Goal: Browse casually: Explore the website without a specific task or goal

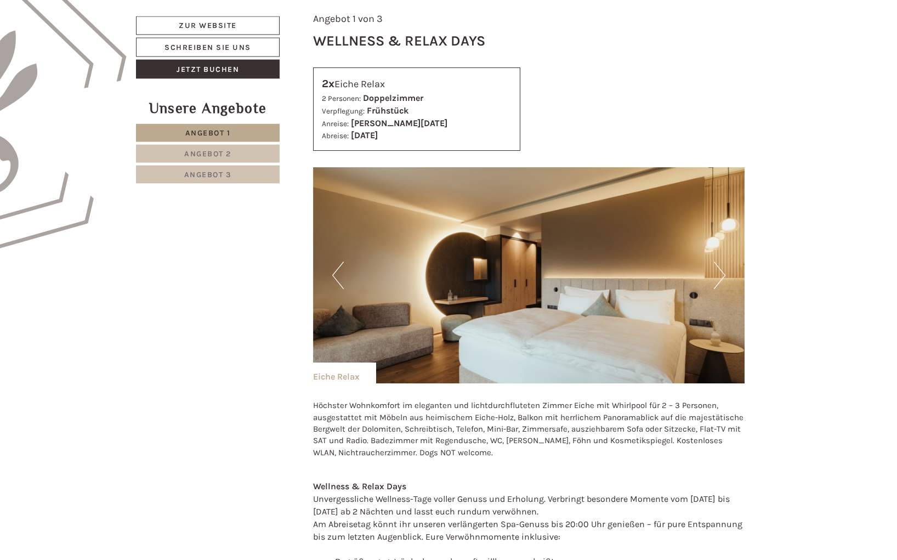
scroll to position [671, 0]
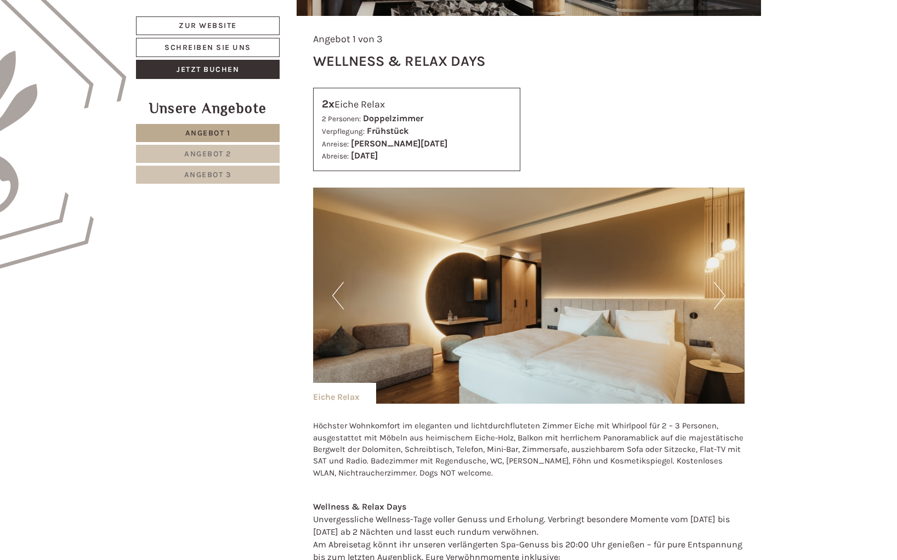
click at [722, 293] on button "Next" at bounding box center [720, 295] width 12 height 27
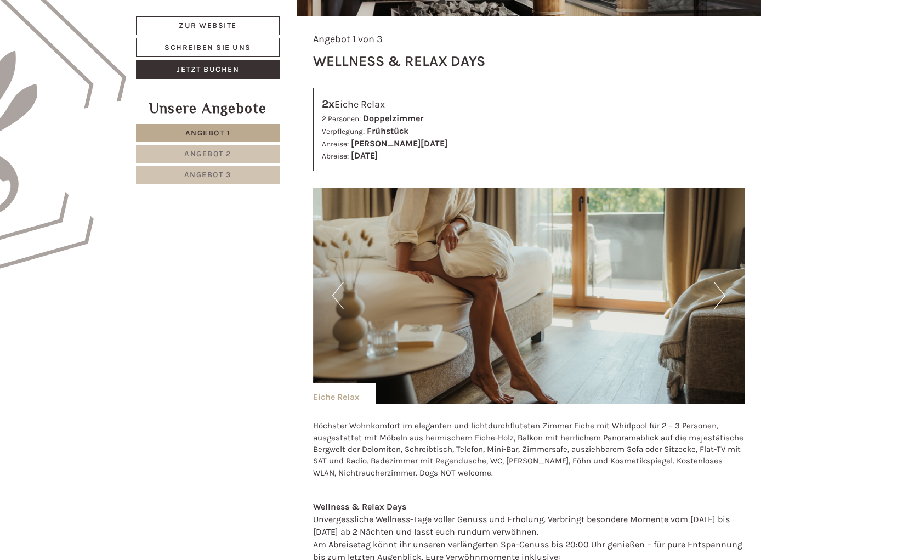
click at [722, 293] on button "Next" at bounding box center [720, 295] width 12 height 27
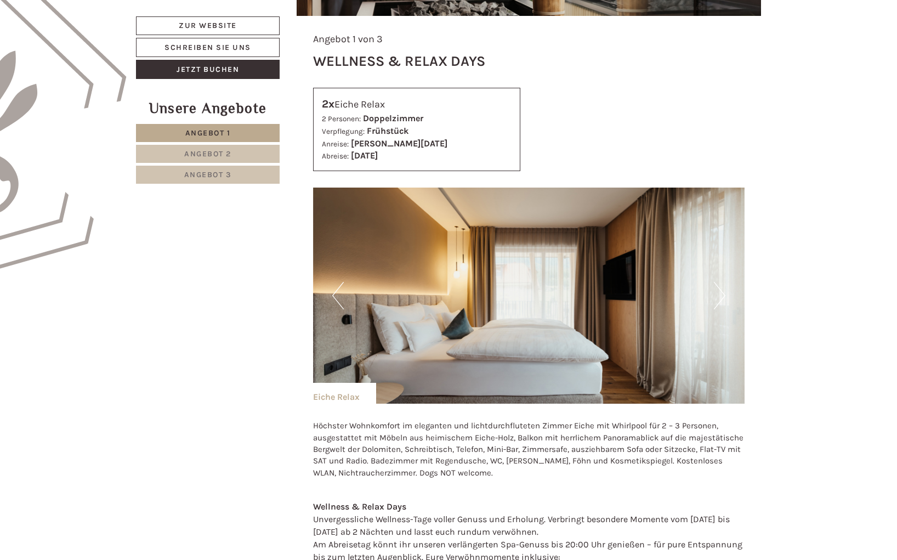
click at [722, 293] on button "Next" at bounding box center [720, 295] width 12 height 27
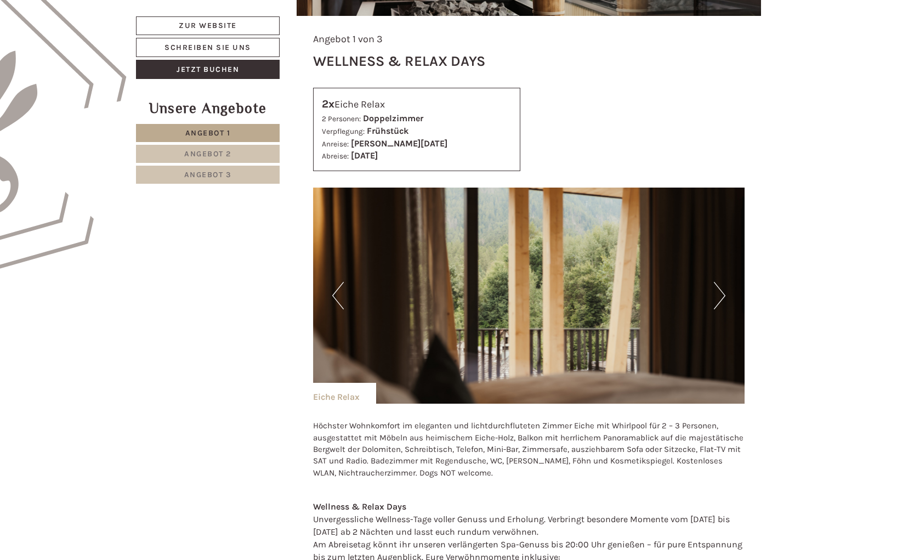
click at [722, 293] on button "Next" at bounding box center [720, 295] width 12 height 27
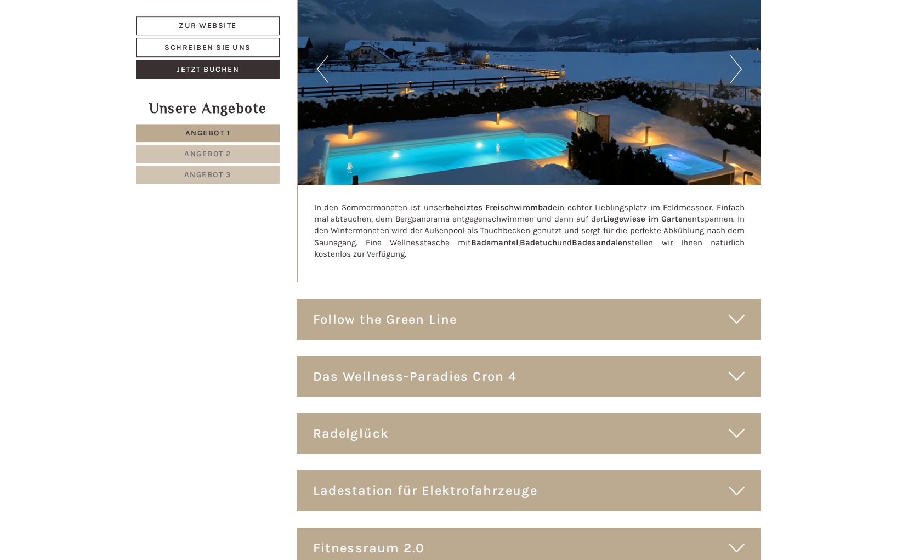
scroll to position [5871, 0]
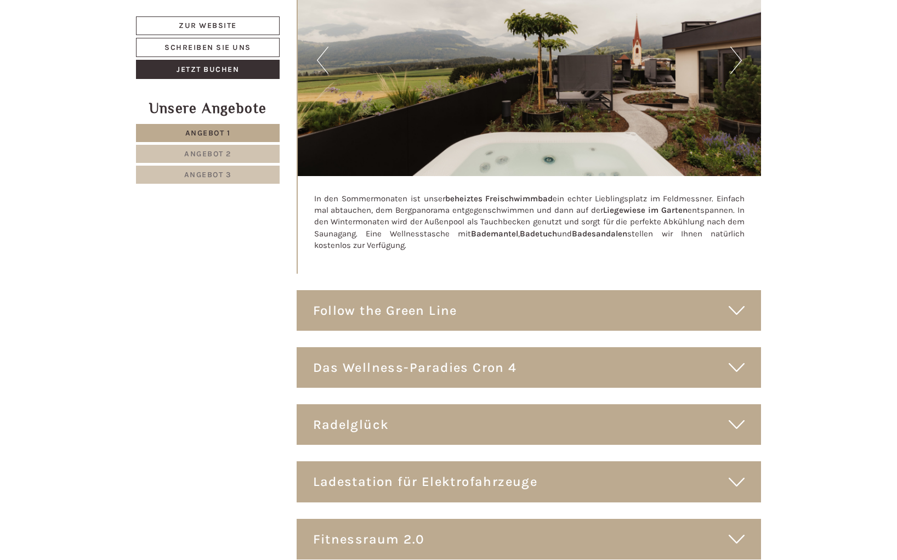
click at [729, 358] on icon at bounding box center [737, 367] width 16 height 19
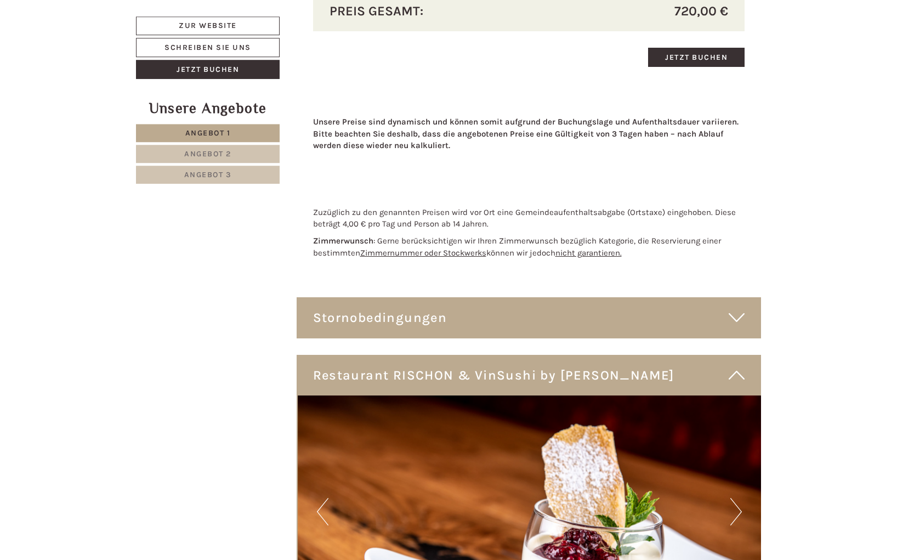
scroll to position [3914, 0]
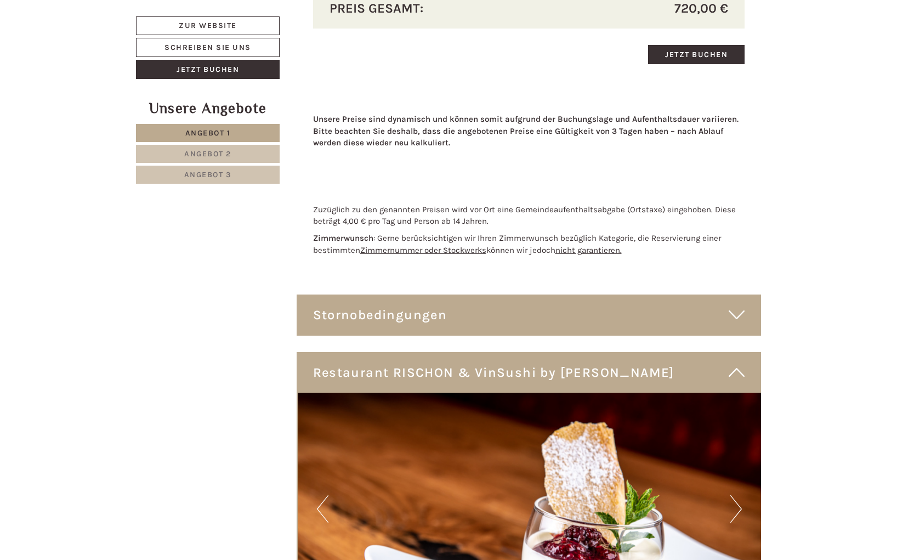
click at [735, 323] on icon at bounding box center [737, 314] width 16 height 19
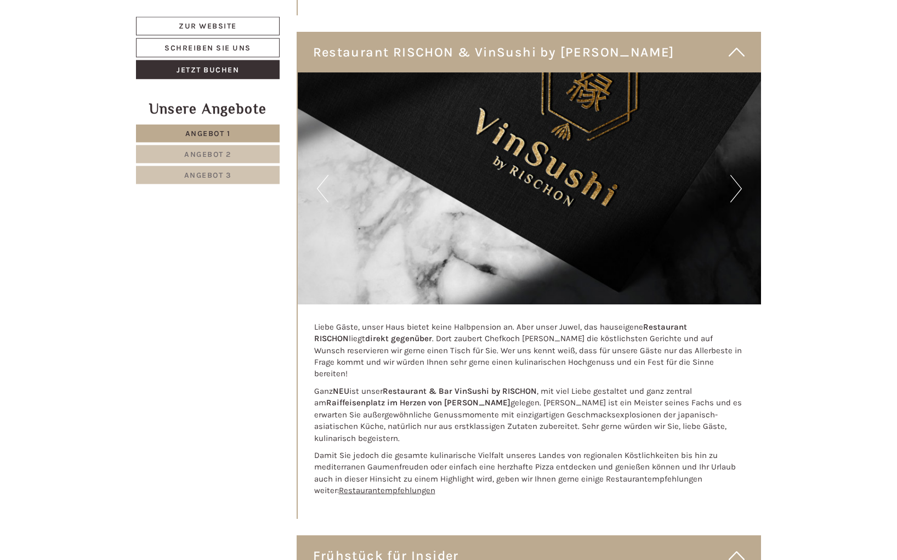
scroll to position [4362, 0]
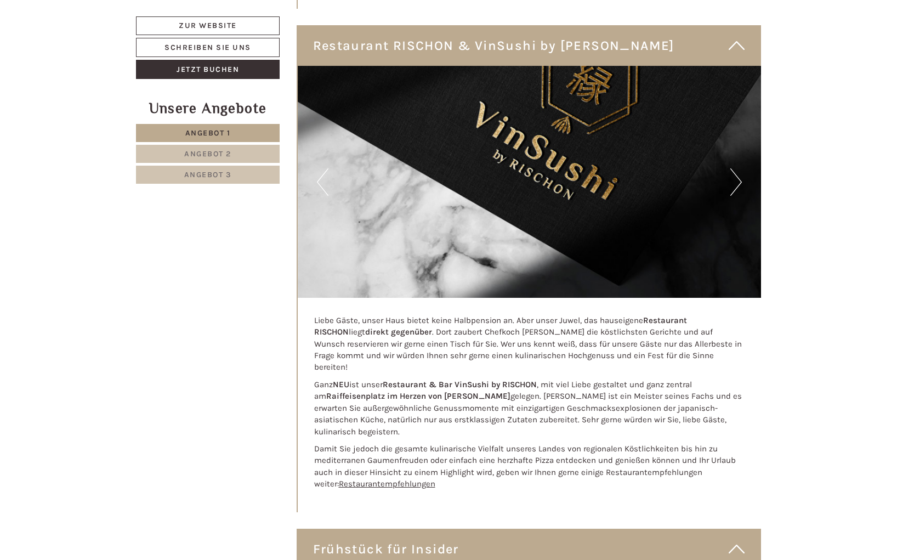
click at [741, 183] on button "Next" at bounding box center [736, 181] width 12 height 27
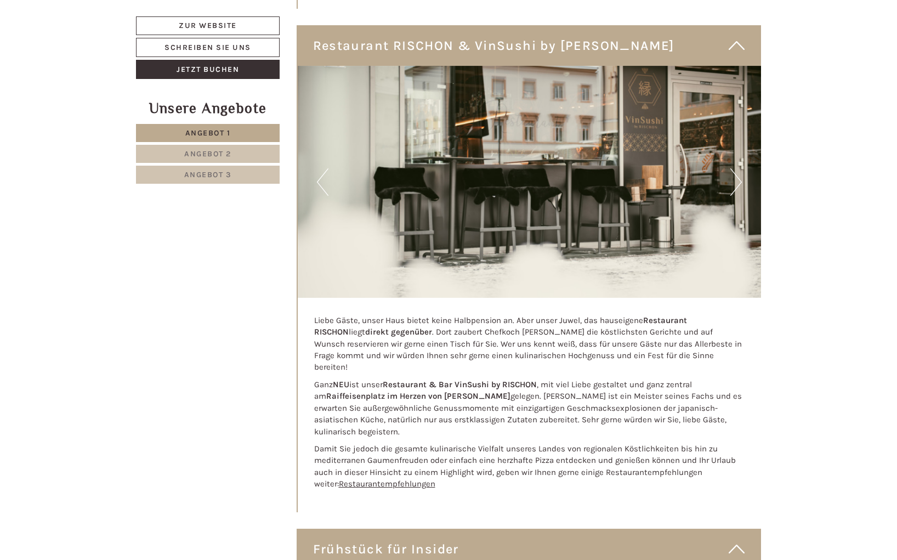
click at [740, 186] on button "Next" at bounding box center [736, 181] width 12 height 27
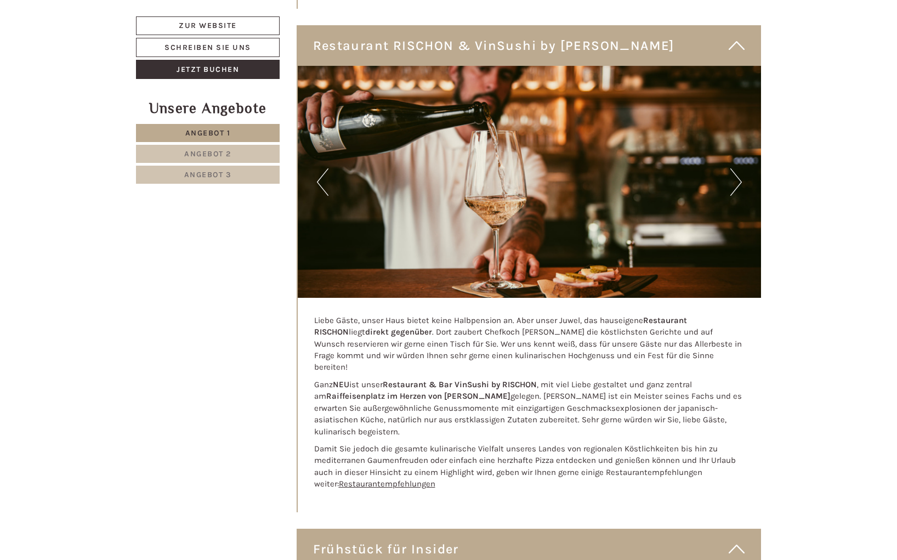
click at [740, 186] on button "Next" at bounding box center [736, 181] width 12 height 27
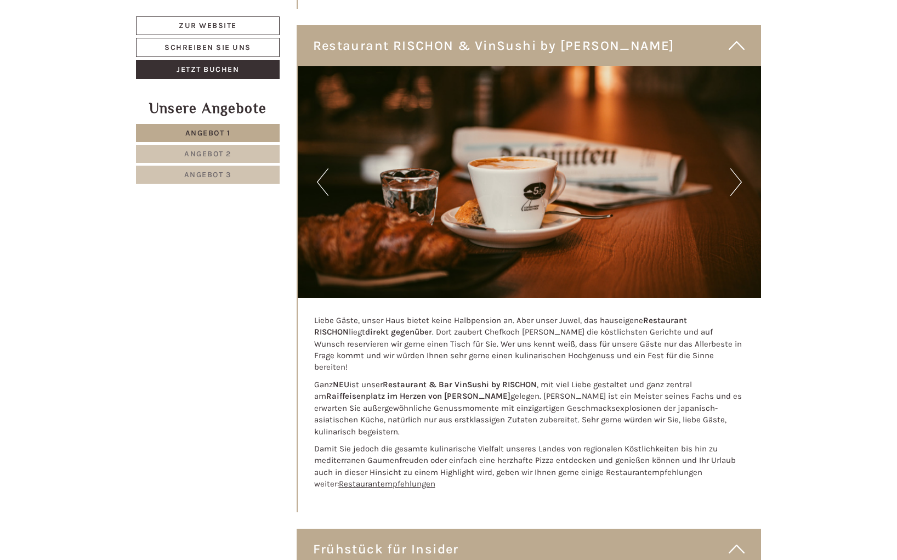
click at [739, 184] on button "Next" at bounding box center [736, 181] width 12 height 27
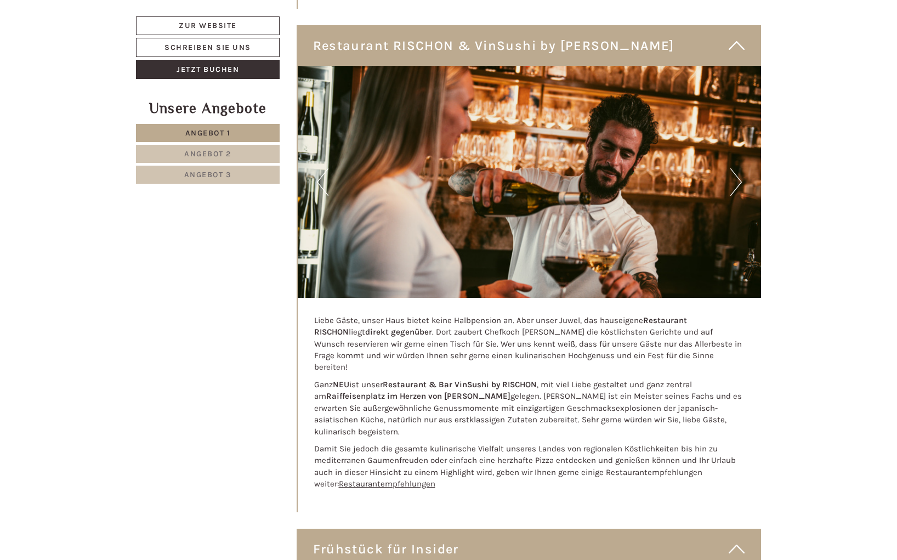
click at [739, 184] on button "Next" at bounding box center [736, 181] width 12 height 27
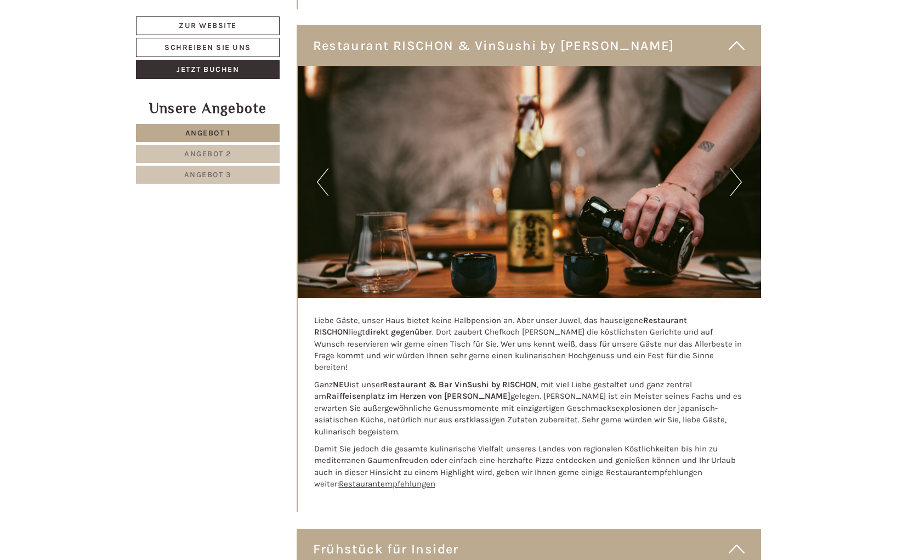
click at [739, 184] on button "Next" at bounding box center [736, 181] width 12 height 27
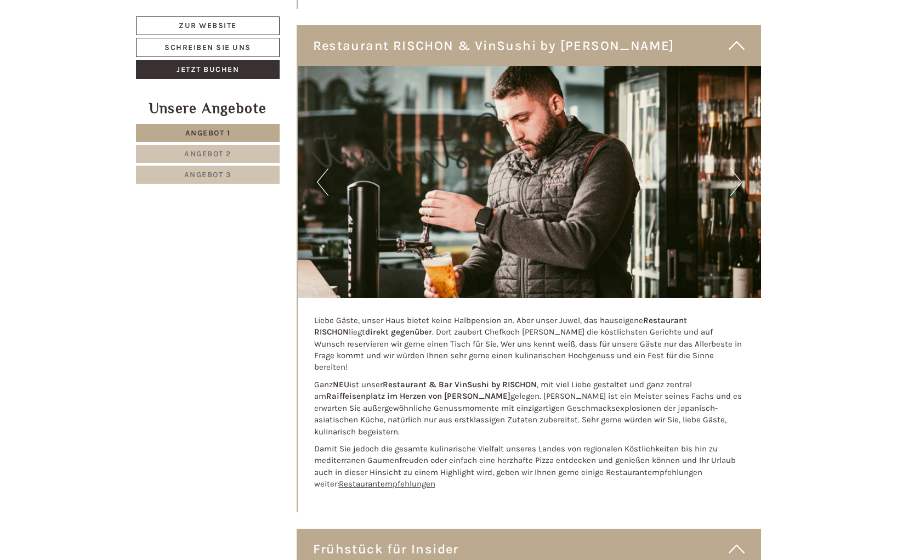
click at [739, 184] on button "Next" at bounding box center [736, 181] width 12 height 27
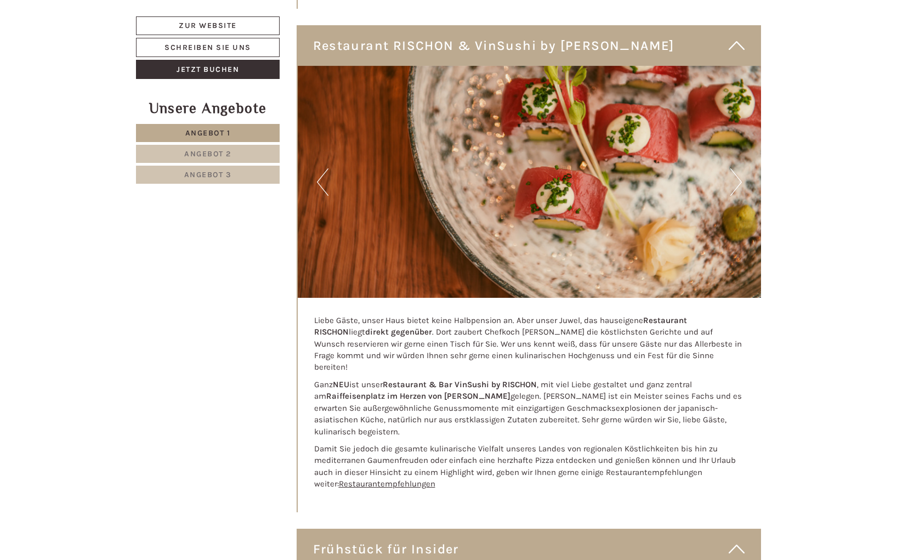
click at [739, 184] on button "Next" at bounding box center [736, 181] width 12 height 27
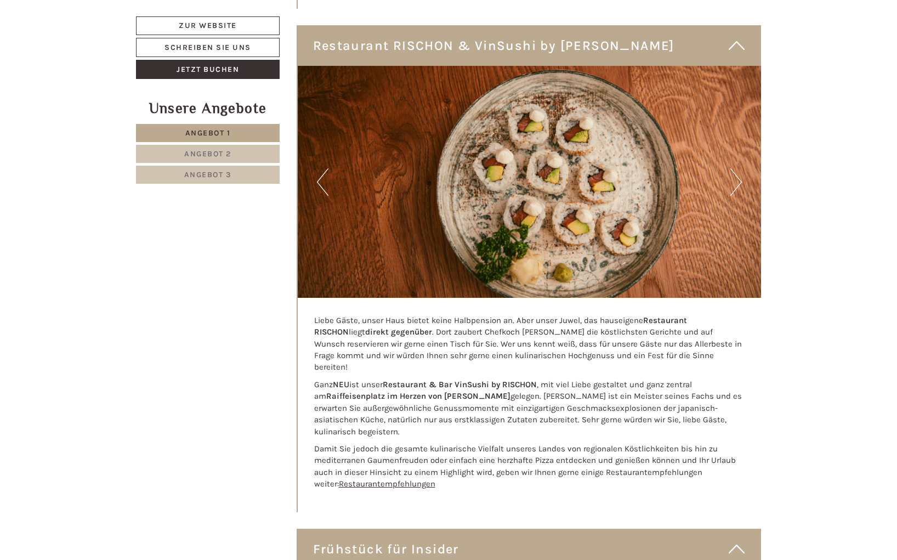
click at [739, 184] on button "Next" at bounding box center [736, 181] width 12 height 27
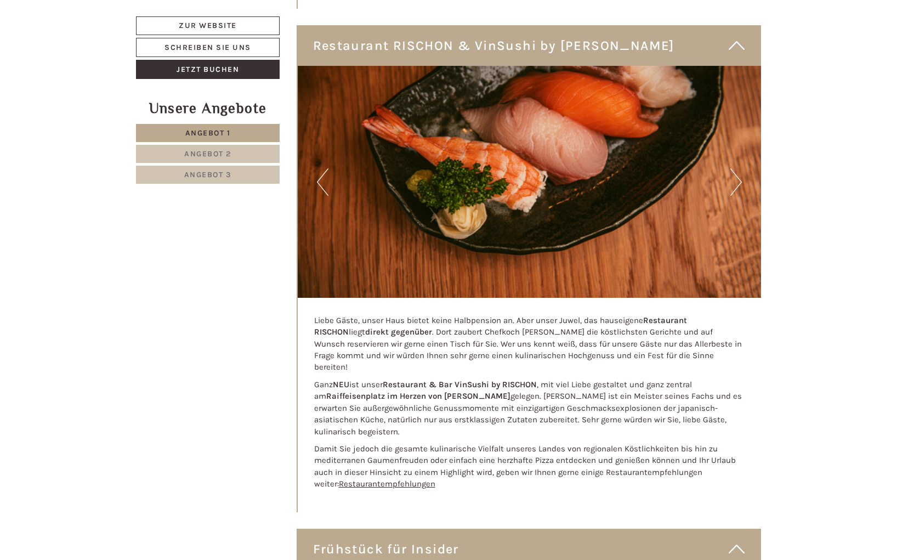
click at [739, 184] on button "Next" at bounding box center [736, 181] width 12 height 27
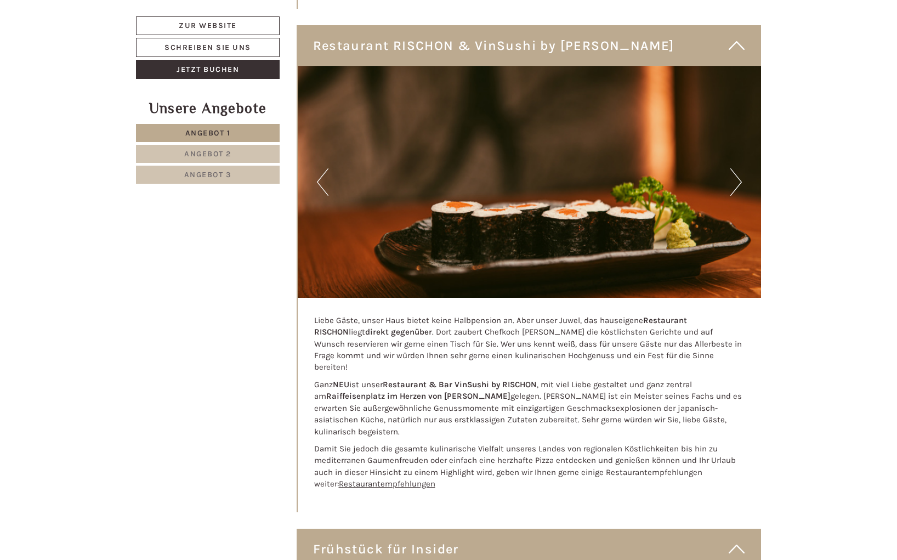
click at [739, 184] on button "Next" at bounding box center [736, 181] width 12 height 27
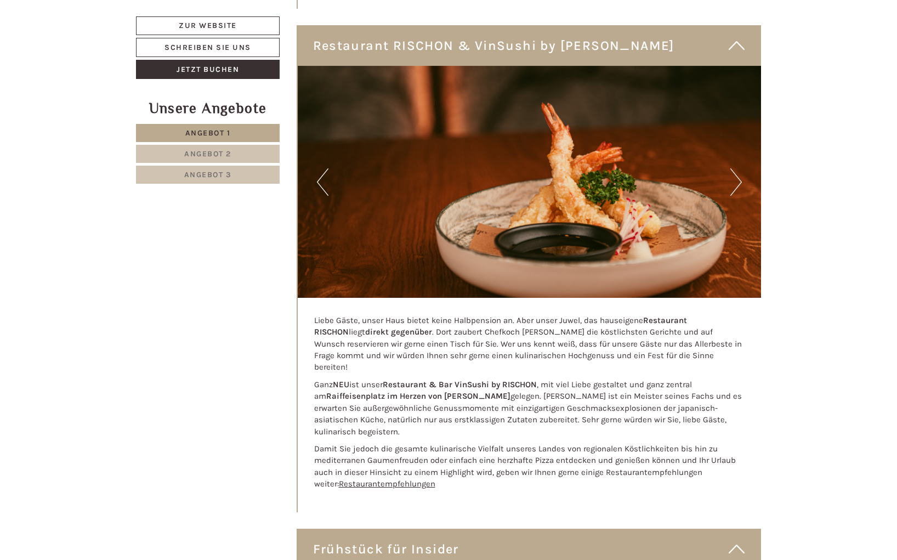
click at [739, 184] on button "Next" at bounding box center [736, 181] width 12 height 27
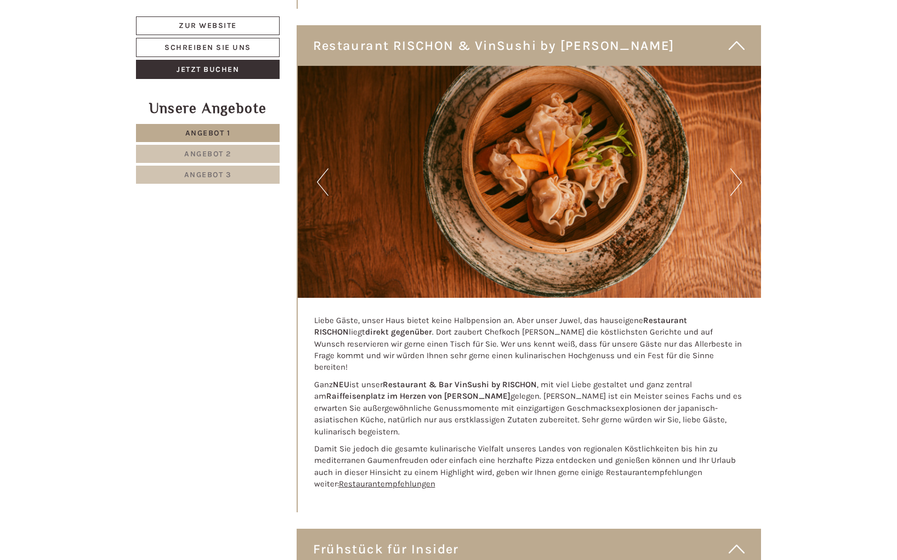
click at [739, 184] on button "Next" at bounding box center [736, 181] width 12 height 27
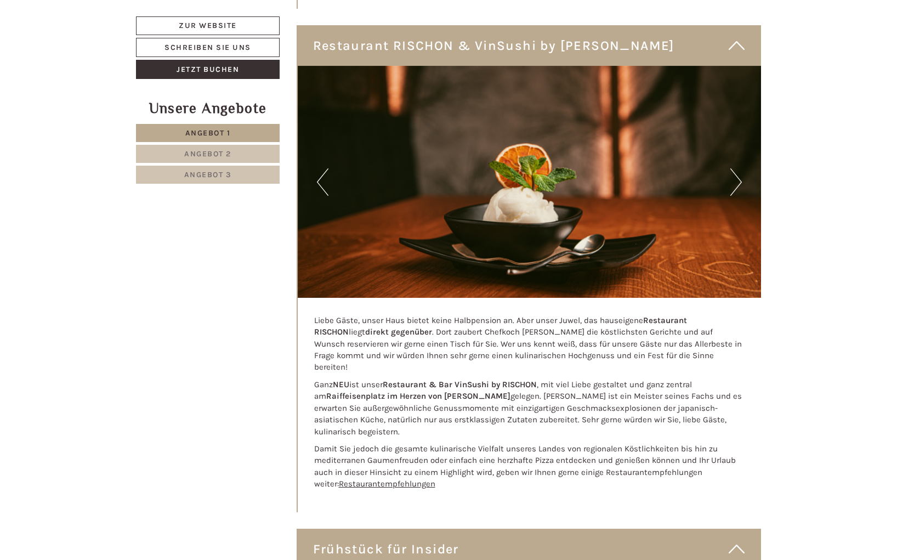
click at [739, 184] on button "Next" at bounding box center [736, 181] width 12 height 27
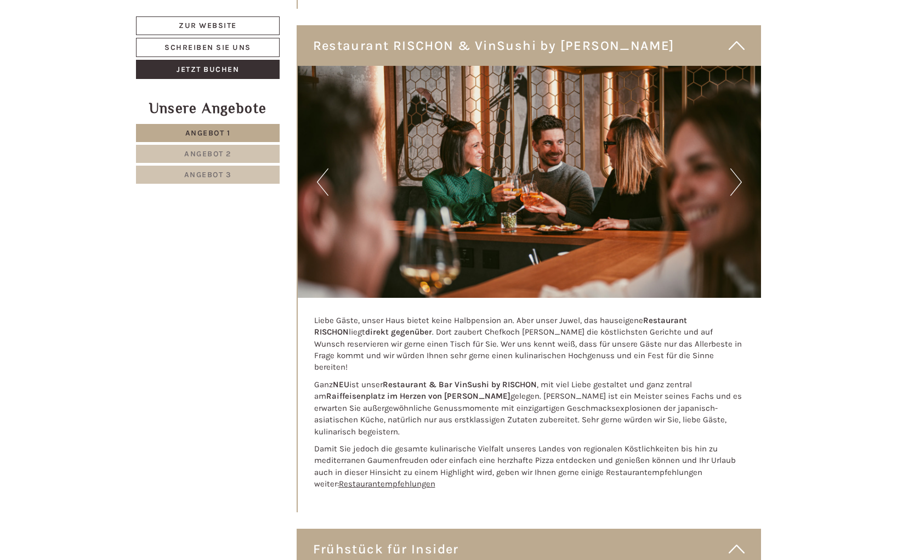
click at [739, 184] on button "Next" at bounding box center [736, 181] width 12 height 27
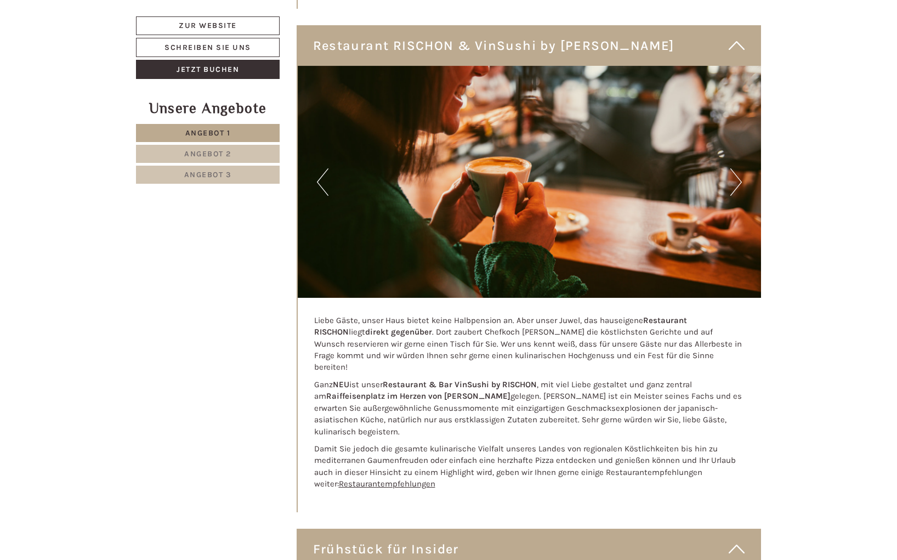
click at [739, 184] on button "Next" at bounding box center [736, 181] width 12 height 27
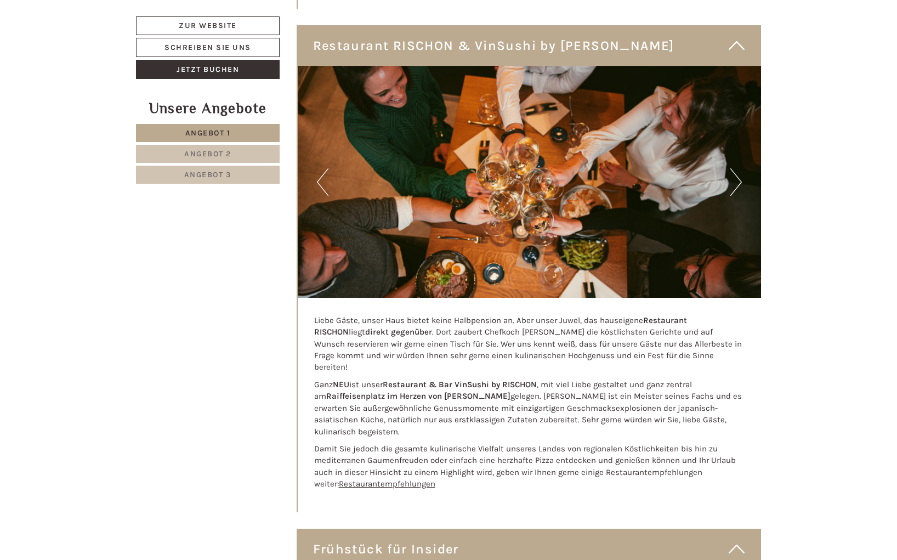
click at [739, 186] on button "Next" at bounding box center [736, 181] width 12 height 27
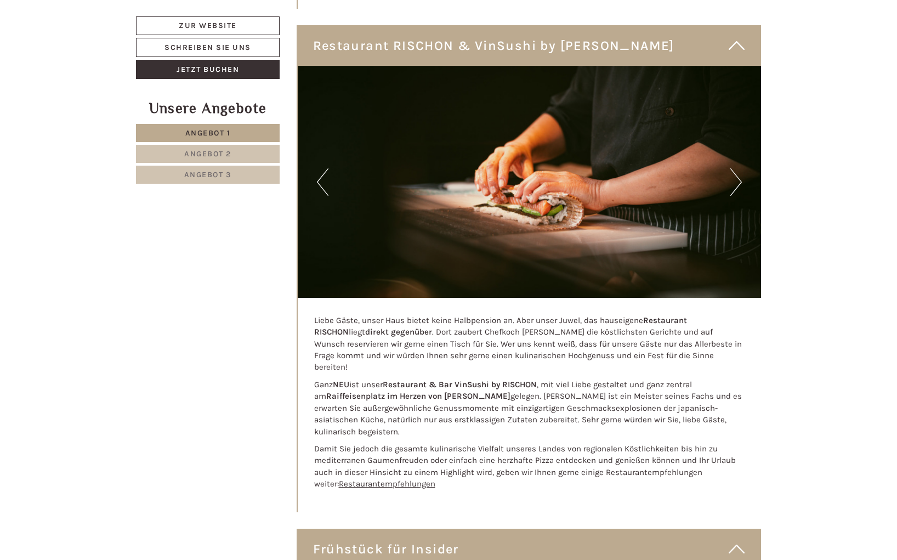
click at [739, 186] on button "Next" at bounding box center [736, 181] width 12 height 27
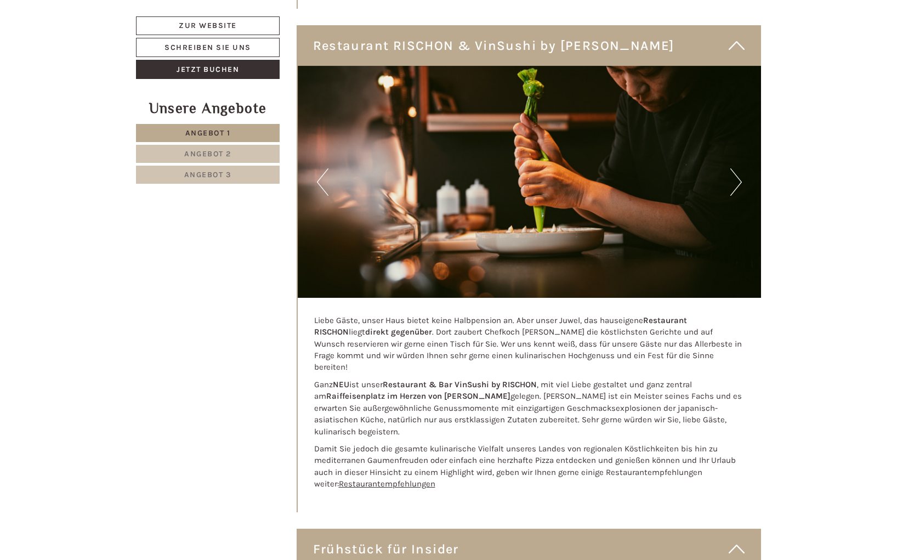
click at [739, 186] on button "Next" at bounding box center [736, 181] width 12 height 27
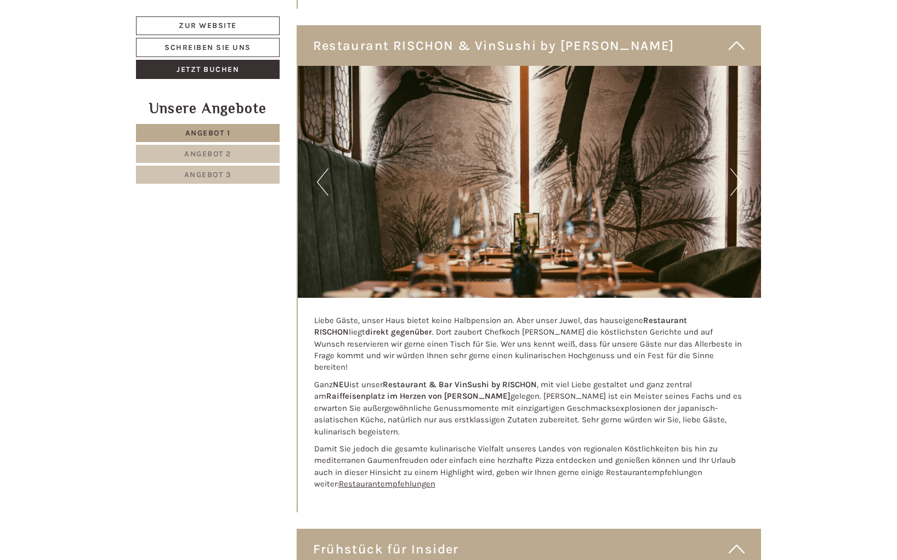
click at [739, 186] on button "Next" at bounding box center [736, 181] width 12 height 27
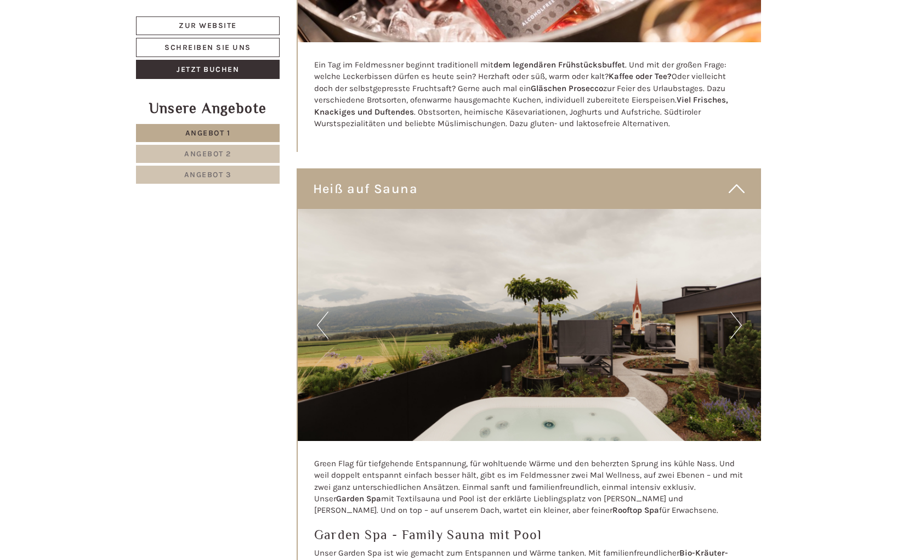
scroll to position [5144, 0]
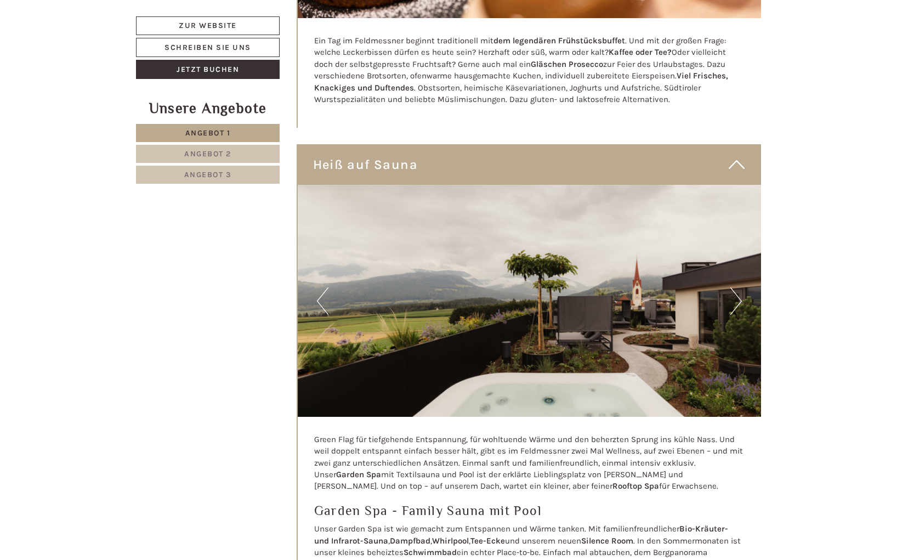
click at [740, 287] on button "Next" at bounding box center [736, 300] width 12 height 27
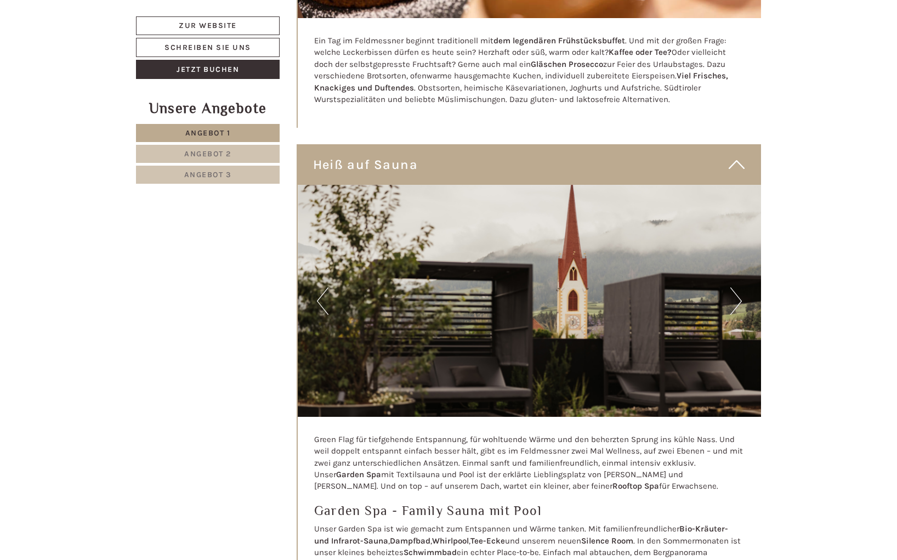
click at [740, 287] on button "Next" at bounding box center [736, 300] width 12 height 27
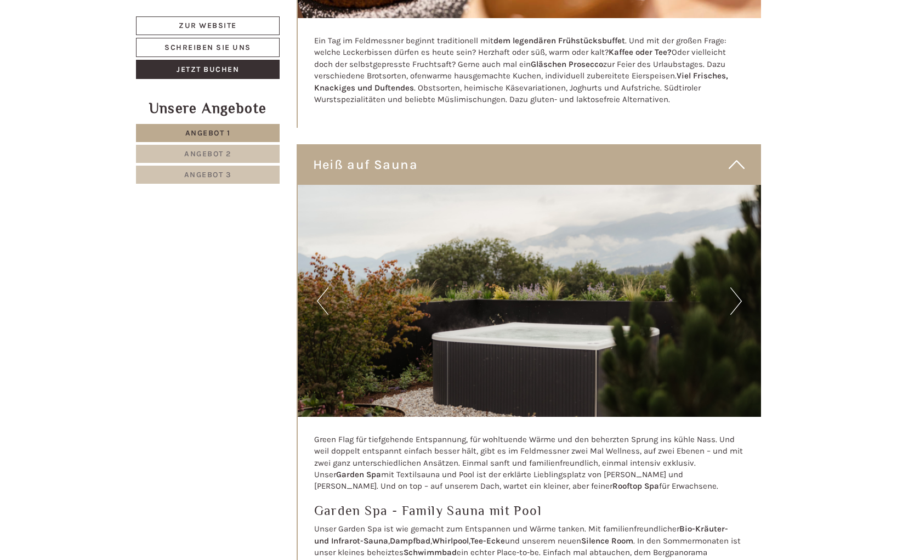
click at [740, 287] on button "Next" at bounding box center [736, 300] width 12 height 27
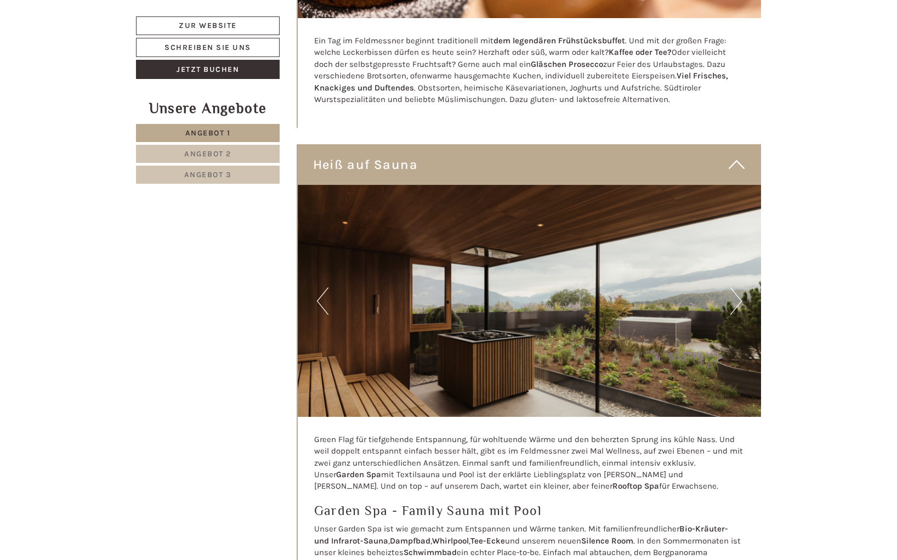
click at [740, 287] on button "Next" at bounding box center [736, 300] width 12 height 27
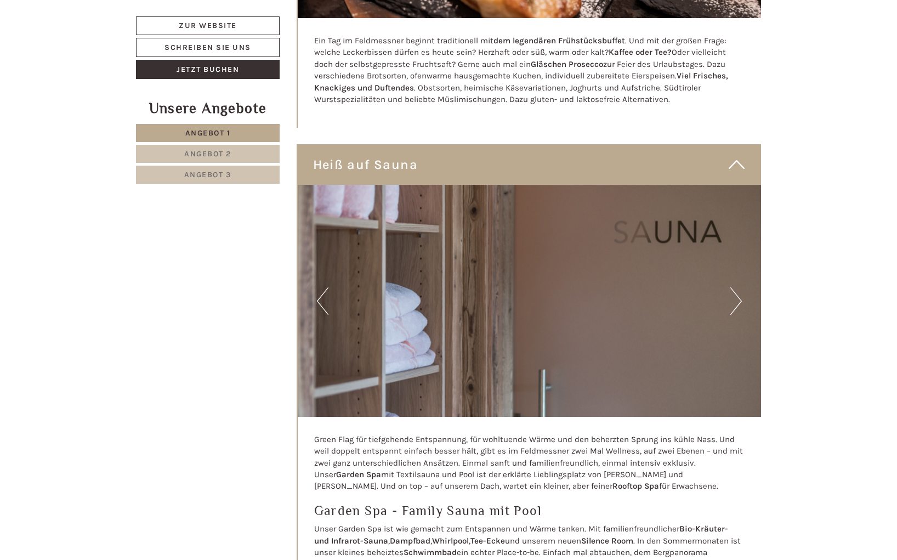
click at [740, 287] on button "Next" at bounding box center [736, 300] width 12 height 27
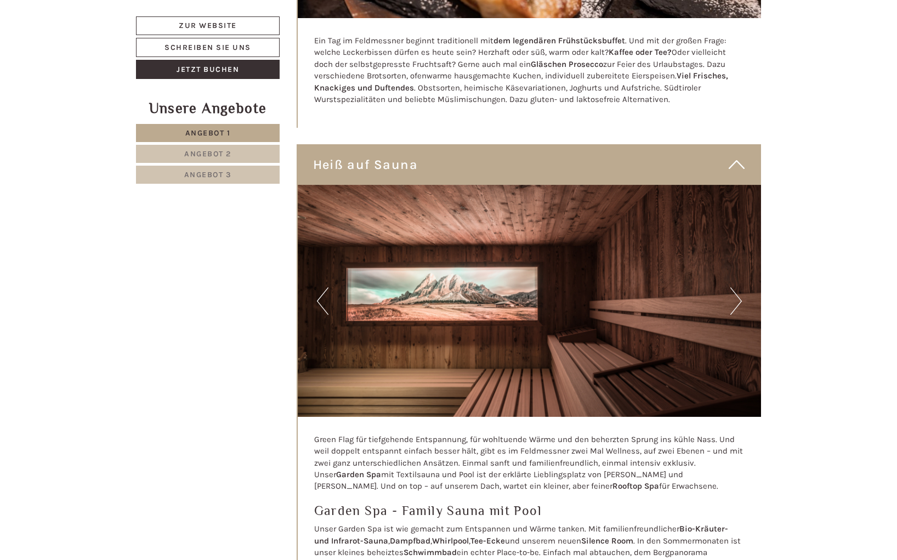
click at [740, 287] on button "Next" at bounding box center [736, 300] width 12 height 27
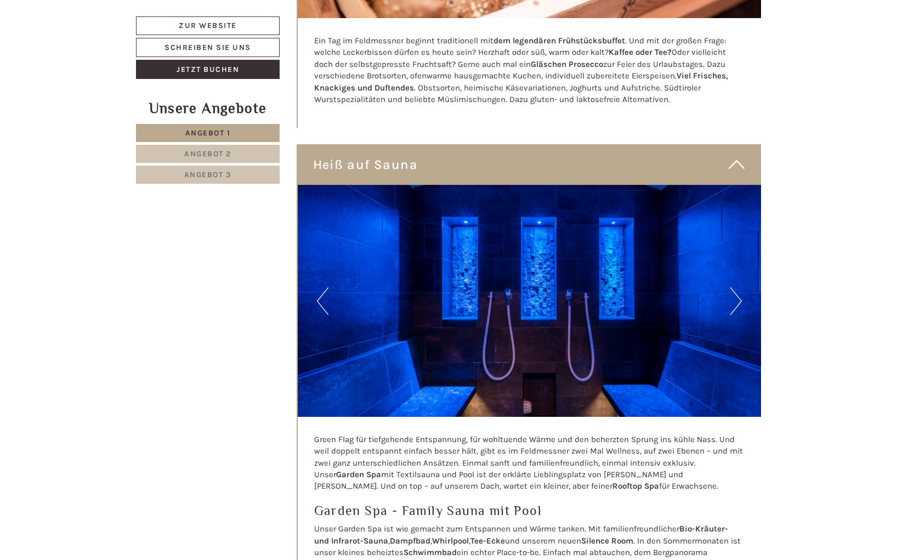
click at [740, 287] on button "Next" at bounding box center [736, 300] width 12 height 27
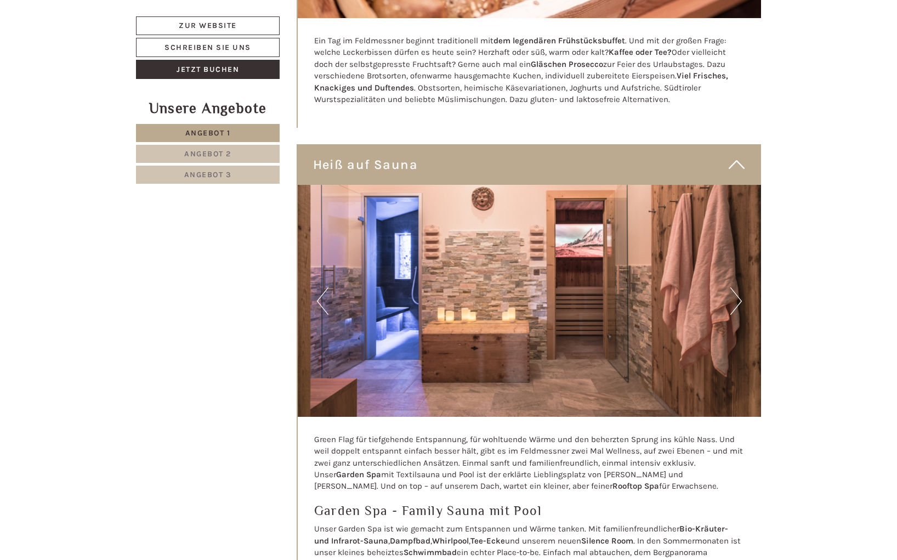
click at [740, 287] on button "Next" at bounding box center [736, 300] width 12 height 27
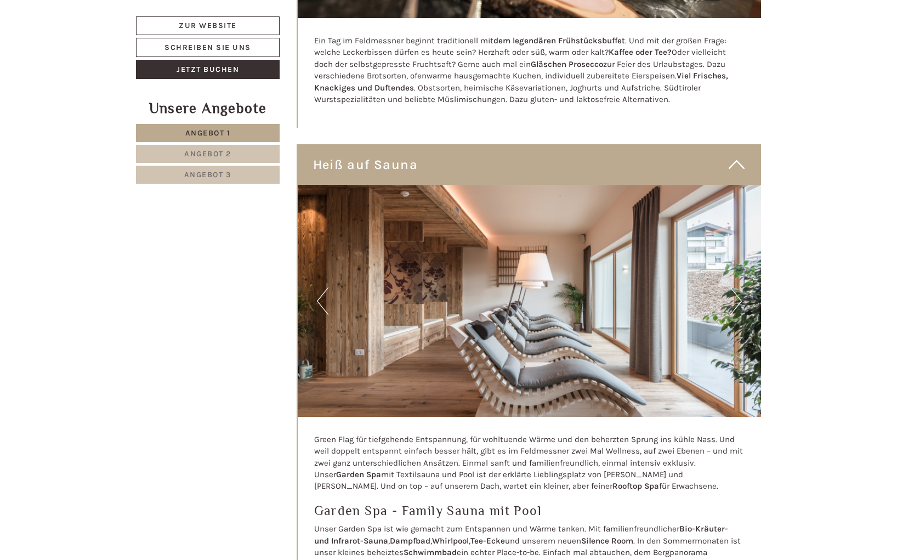
click at [320, 287] on button "Previous" at bounding box center [323, 300] width 12 height 27
